Goal: Task Accomplishment & Management: Complete application form

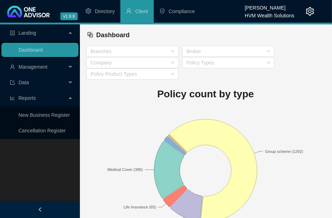
click at [33, 68] on span "Management" at bounding box center [32, 67] width 29 height 6
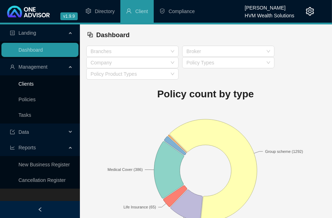
click at [34, 87] on link "Clients" at bounding box center [25, 84] width 15 height 6
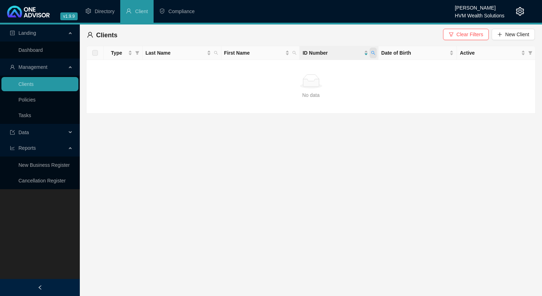
click at [372, 55] on span at bounding box center [372, 53] width 7 height 11
type input "9503010285082"
click at [333, 81] on span "Search" at bounding box center [327, 81] width 16 height 8
click at [35, 102] on link "Policies" at bounding box center [26, 100] width 17 height 6
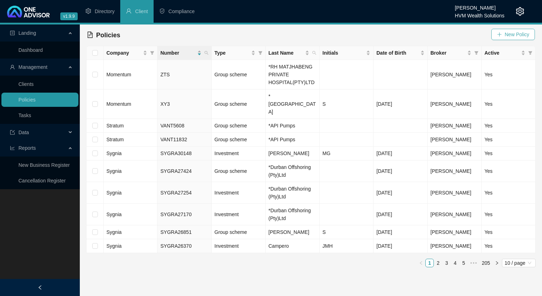
click at [507, 32] on span "New Policy" at bounding box center [517, 34] width 24 height 8
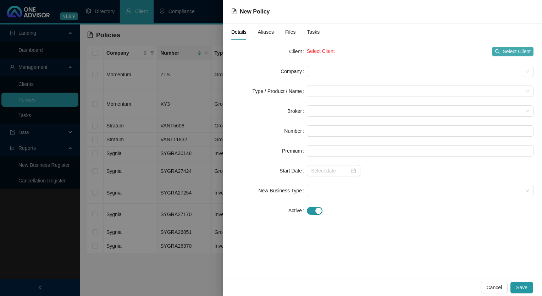
click at [501, 49] on button "Select Client" at bounding box center [512, 51] width 41 height 9
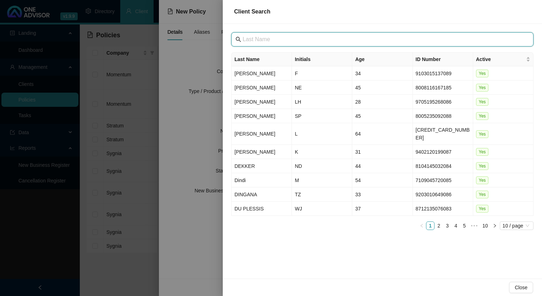
click at [306, 35] on input "text" at bounding box center [383, 39] width 281 height 9
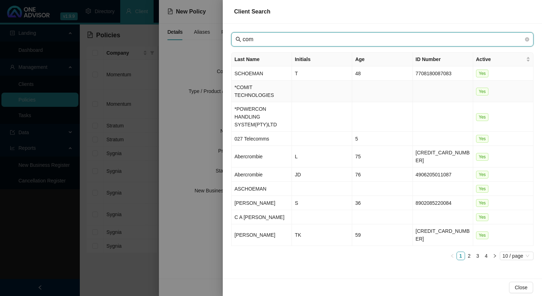
type input "com"
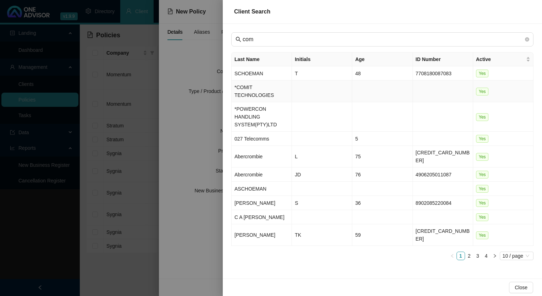
click at [266, 86] on td "*COMIT TECHNOLOGIES" at bounding box center [262, 91] width 60 height 22
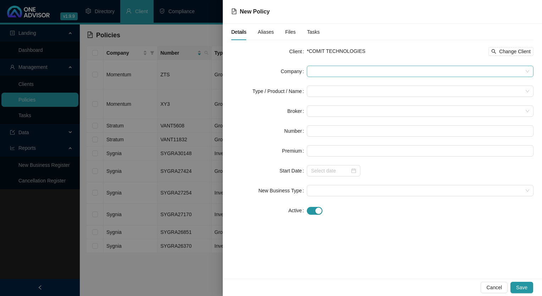
click at [329, 75] on span at bounding box center [420, 71] width 218 height 11
click at [324, 67] on span at bounding box center [420, 71] width 218 height 11
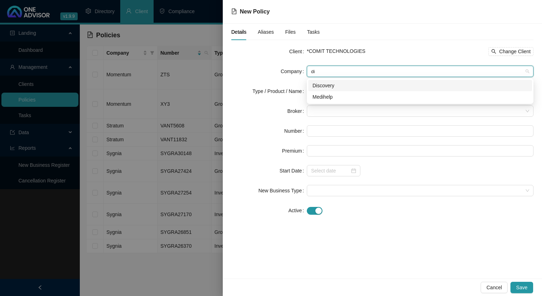
type input "dis"
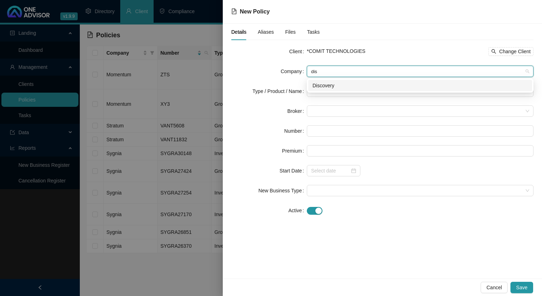
click at [344, 87] on div "Discovery" at bounding box center [419, 86] width 215 height 8
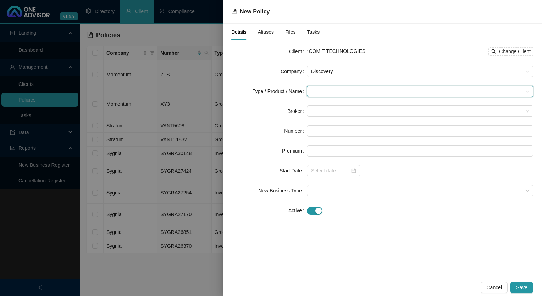
click at [330, 88] on input "search" at bounding box center [417, 91] width 212 height 11
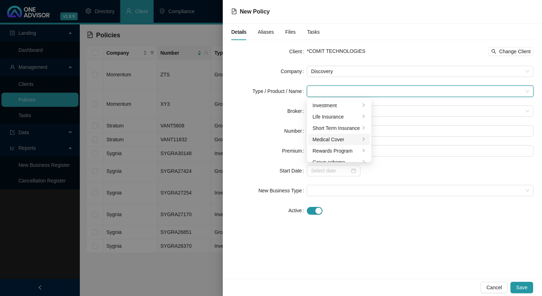
click at [328, 140] on div "Medical Cover" at bounding box center [336, 139] width 48 height 8
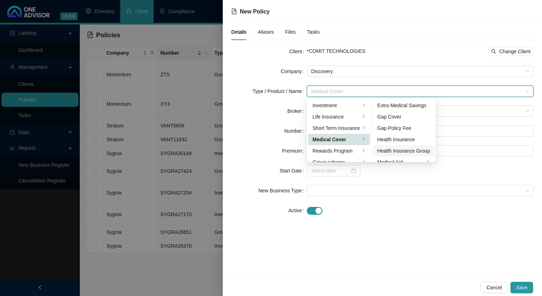
scroll to position [35, 0]
click at [405, 137] on div "Medical Aid Group" at bounding box center [403, 138] width 53 height 8
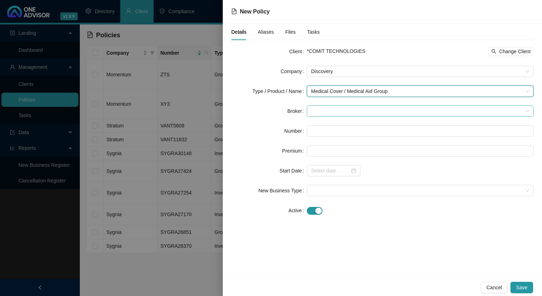
click at [339, 106] on span at bounding box center [420, 111] width 218 height 11
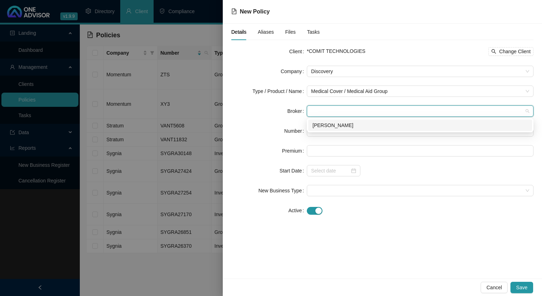
click at [338, 122] on div "[PERSON_NAME]" at bounding box center [419, 125] width 215 height 8
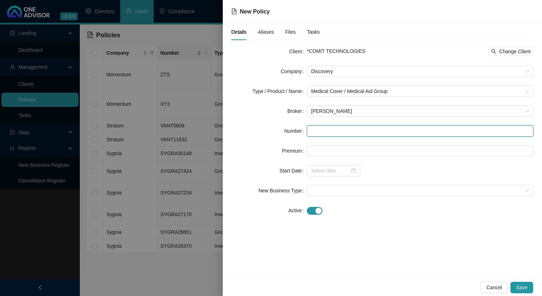
click at [318, 129] on input "text" at bounding box center [420, 130] width 227 height 11
paste input "816521820"
type input "816521820"
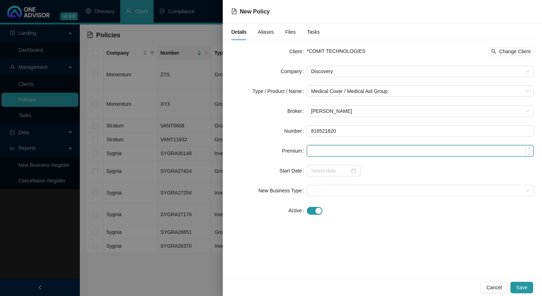
click at [346, 147] on input at bounding box center [420, 150] width 226 height 11
paste input "4061"
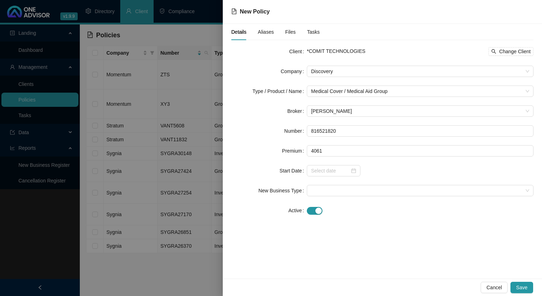
type input "4061.00"
click at [390, 236] on div "Details Aliases Files Tasks Client *COMIT TECHNOLOGIES Change Client Company Di…" at bounding box center [382, 151] width 319 height 255
click at [327, 172] on input at bounding box center [330, 171] width 39 height 8
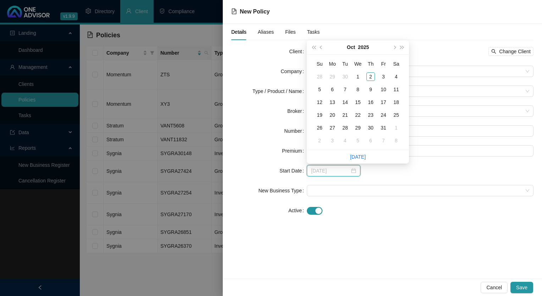
type input "[DATE]"
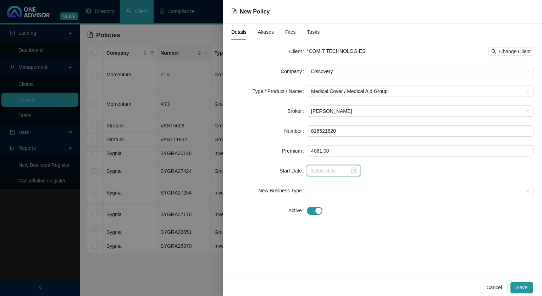
click at [328, 171] on input at bounding box center [330, 171] width 39 height 8
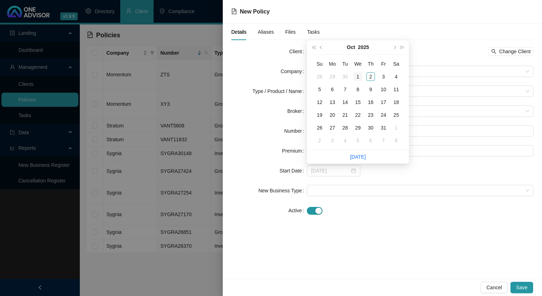
click at [355, 77] on div "1" at bounding box center [358, 76] width 9 height 9
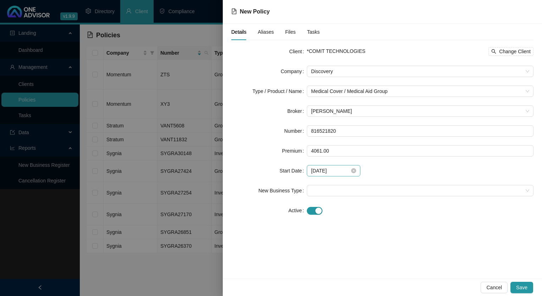
click at [330, 166] on div "[DATE]" at bounding box center [334, 170] width 54 height 11
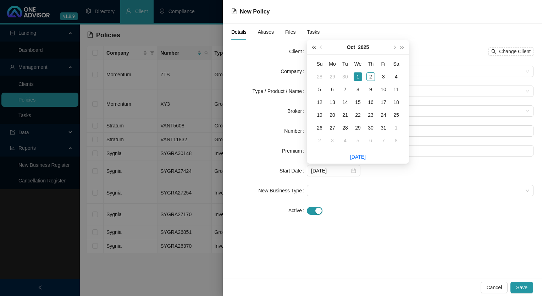
click at [314, 46] on span "super-prev-year" at bounding box center [314, 47] width 4 height 4
click at [344, 76] on div "1" at bounding box center [345, 76] width 9 height 9
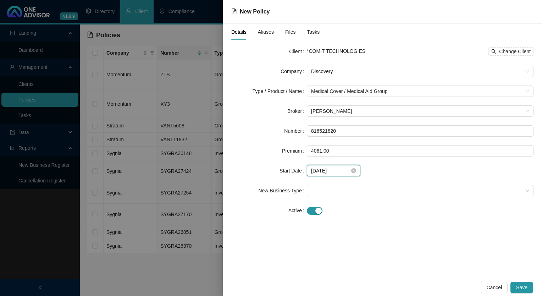
click at [335, 172] on input "[DATE]" at bounding box center [330, 171] width 39 height 8
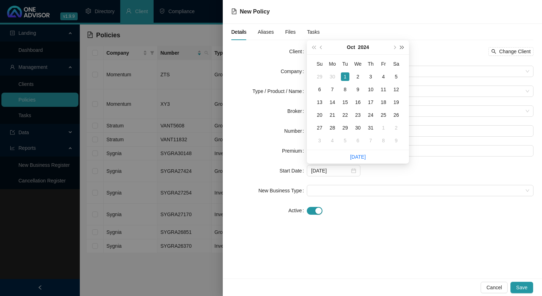
click at [402, 45] on button "super-next-year" at bounding box center [402, 47] width 8 height 14
click at [319, 45] on button "prev-year" at bounding box center [321, 47] width 8 height 14
type input "[DATE]"
click at [335, 76] on div "1" at bounding box center [332, 76] width 9 height 9
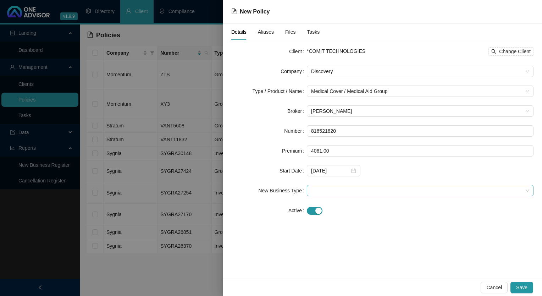
click at [378, 193] on span at bounding box center [420, 190] width 218 height 11
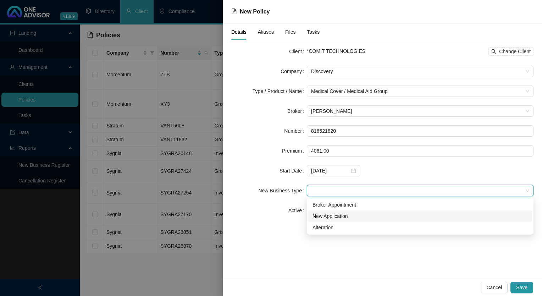
click at [358, 213] on div "New Application" at bounding box center [419, 216] width 215 height 8
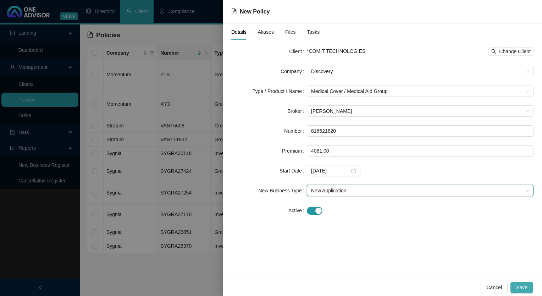
click at [523, 292] on button "Save" at bounding box center [521, 287] width 23 height 11
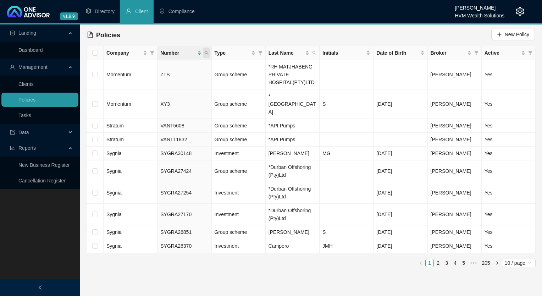
click at [207, 53] on icon "search" at bounding box center [206, 53] width 4 height 4
paste input "816521820"
type input "816521820"
click at [157, 77] on span "Search" at bounding box center [160, 81] width 16 height 8
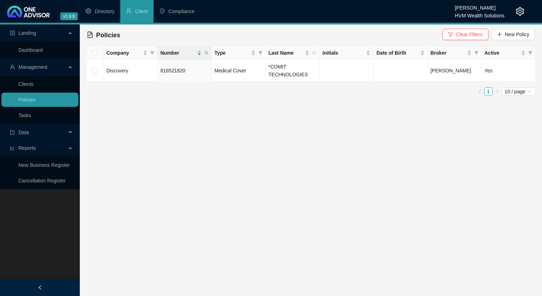
click at [144, 77] on td "Discovery" at bounding box center [131, 71] width 54 height 22
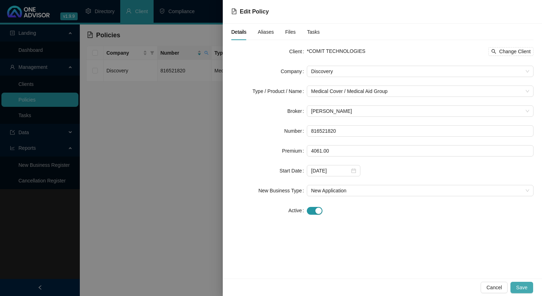
click at [519, 285] on span "Save" at bounding box center [521, 287] width 11 height 8
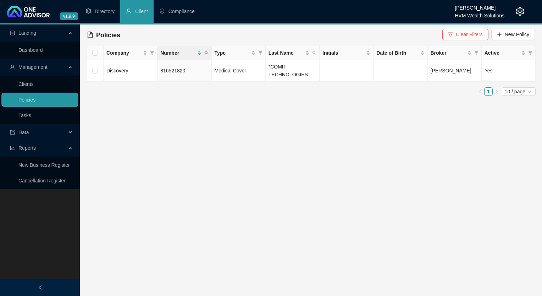
click at [35, 101] on link "Policies" at bounding box center [26, 100] width 17 height 6
click at [27, 83] on link "Clients" at bounding box center [25, 84] width 15 height 6
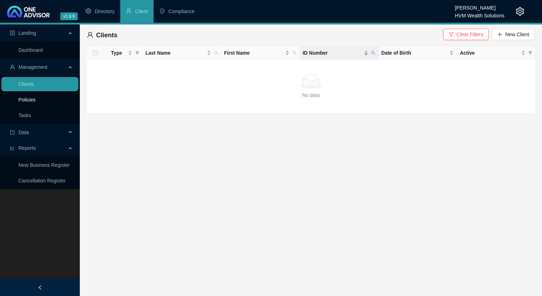
click at [32, 97] on link "Policies" at bounding box center [26, 100] width 17 height 6
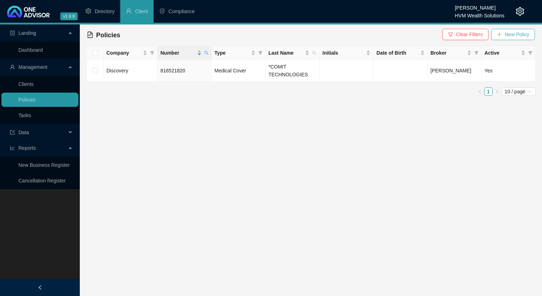
click at [511, 35] on span "New Policy" at bounding box center [517, 34] width 24 height 8
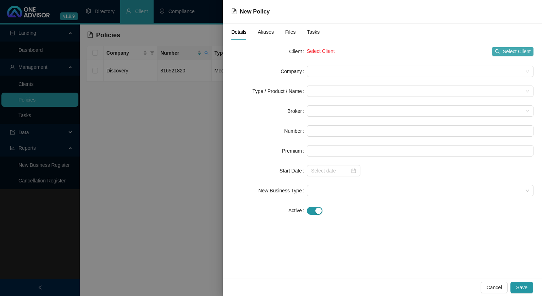
click at [505, 55] on span "Select Client" at bounding box center [516, 52] width 28 height 8
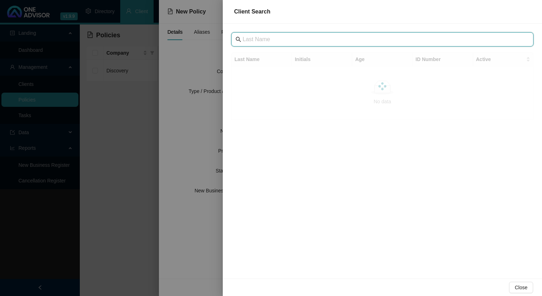
click at [360, 36] on input "text" at bounding box center [383, 39] width 281 height 9
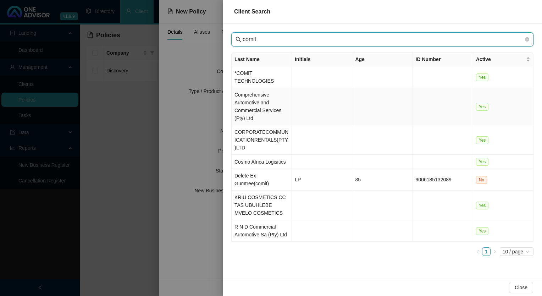
type input "comit"
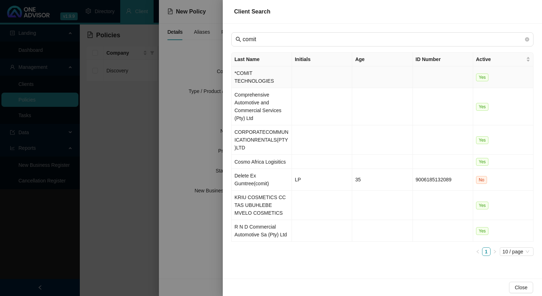
click at [258, 77] on td "*COMIT TECHNOLOGIES" at bounding box center [262, 77] width 60 height 22
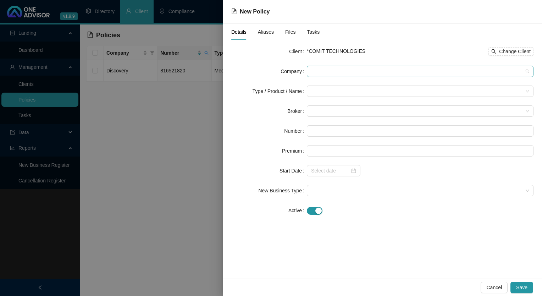
click at [321, 71] on span at bounding box center [420, 71] width 218 height 11
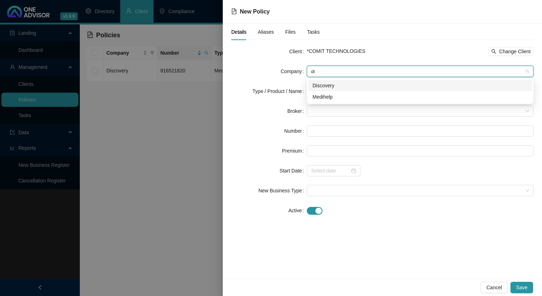
type input "dis"
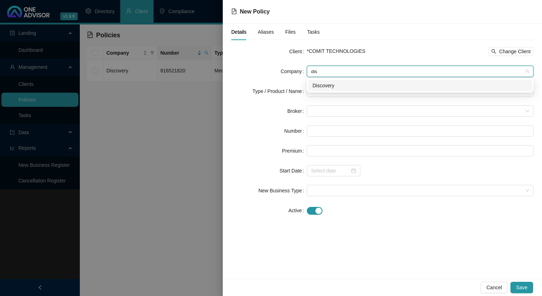
click at [334, 87] on div "Discovery" at bounding box center [419, 86] width 215 height 8
click at [334, 93] on input "search" at bounding box center [417, 91] width 212 height 11
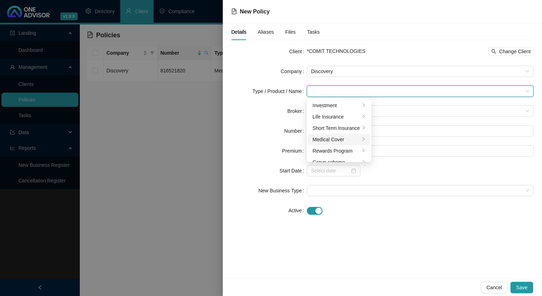
click at [332, 141] on div "Medical Cover" at bounding box center [336, 139] width 48 height 8
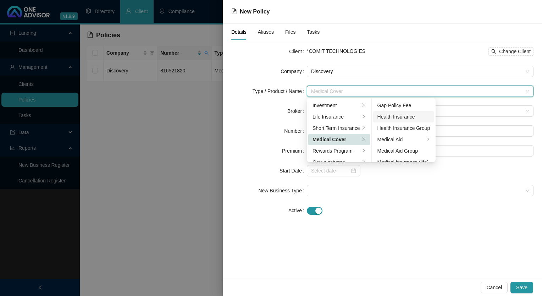
scroll to position [41, 0]
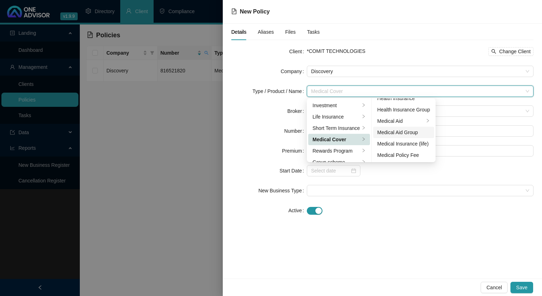
click at [406, 133] on div "Medical Aid Group" at bounding box center [403, 132] width 53 height 8
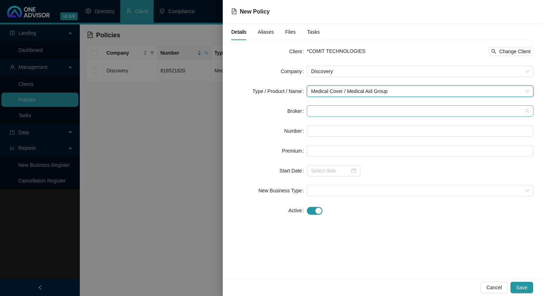
click at [339, 107] on span at bounding box center [420, 111] width 218 height 11
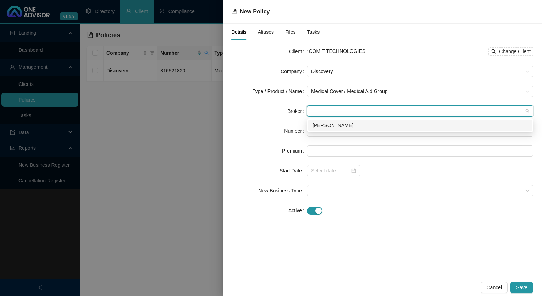
click at [341, 126] on div "[PERSON_NAME]" at bounding box center [419, 125] width 215 height 8
click at [340, 128] on input "text" at bounding box center [420, 130] width 227 height 11
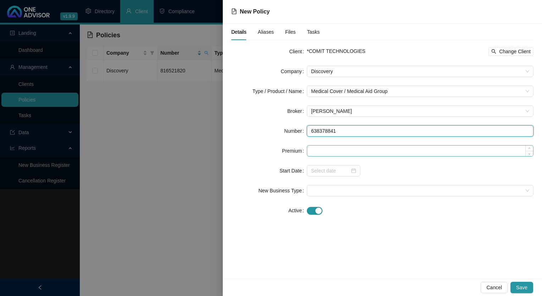
type input "638378841"
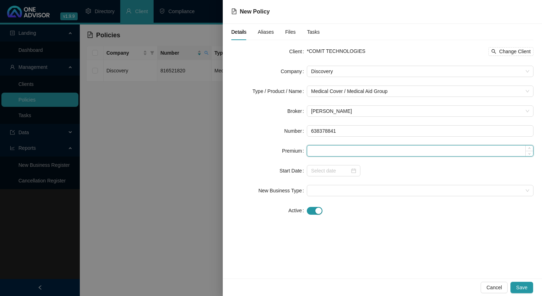
click at [345, 151] on input at bounding box center [420, 150] width 226 height 11
click at [345, 148] on input at bounding box center [420, 150] width 226 height 11
click at [338, 151] on input at bounding box center [420, 150] width 226 height 11
type input "5659.00"
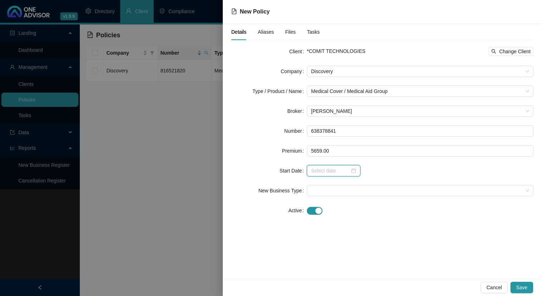
click at [324, 169] on input at bounding box center [330, 171] width 39 height 8
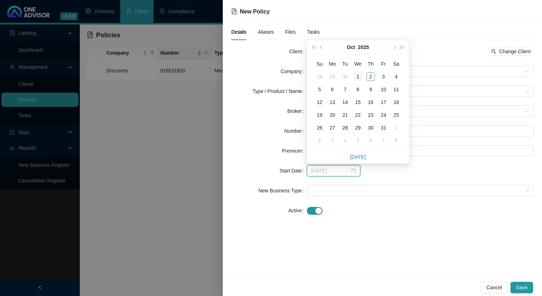
type input "[DATE]"
click at [357, 76] on div "1" at bounding box center [358, 76] width 9 height 9
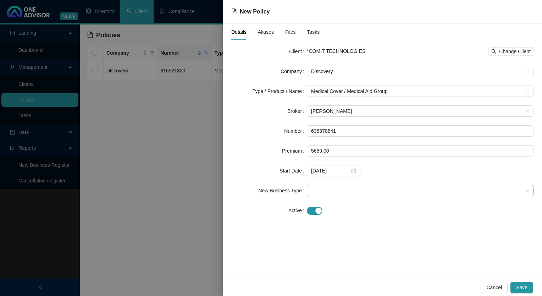
click at [345, 191] on span at bounding box center [420, 190] width 218 height 11
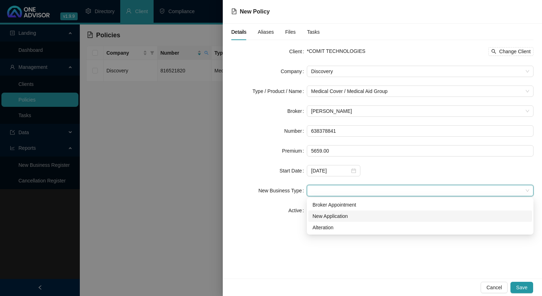
click at [336, 214] on div "New Application" at bounding box center [419, 216] width 215 height 8
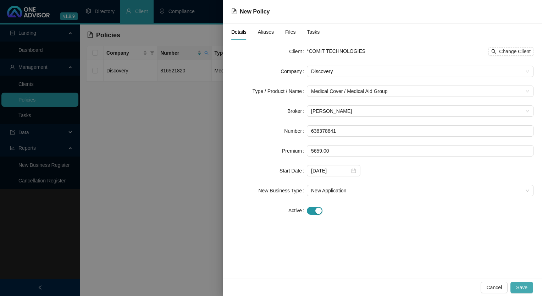
click at [522, 285] on span "Save" at bounding box center [521, 287] width 11 height 8
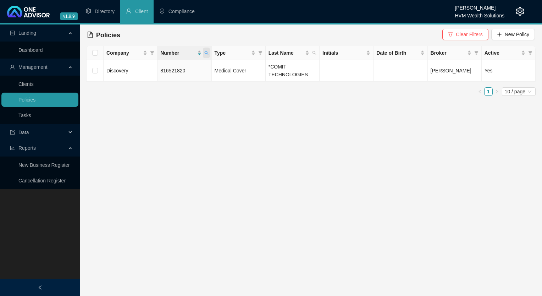
click at [204, 52] on icon "search" at bounding box center [206, 53] width 4 height 4
click at [197, 72] on input "816521820" at bounding box center [173, 67] width 67 height 11
type input "3"
type input "638378841"
